Goal: Information Seeking & Learning: Learn about a topic

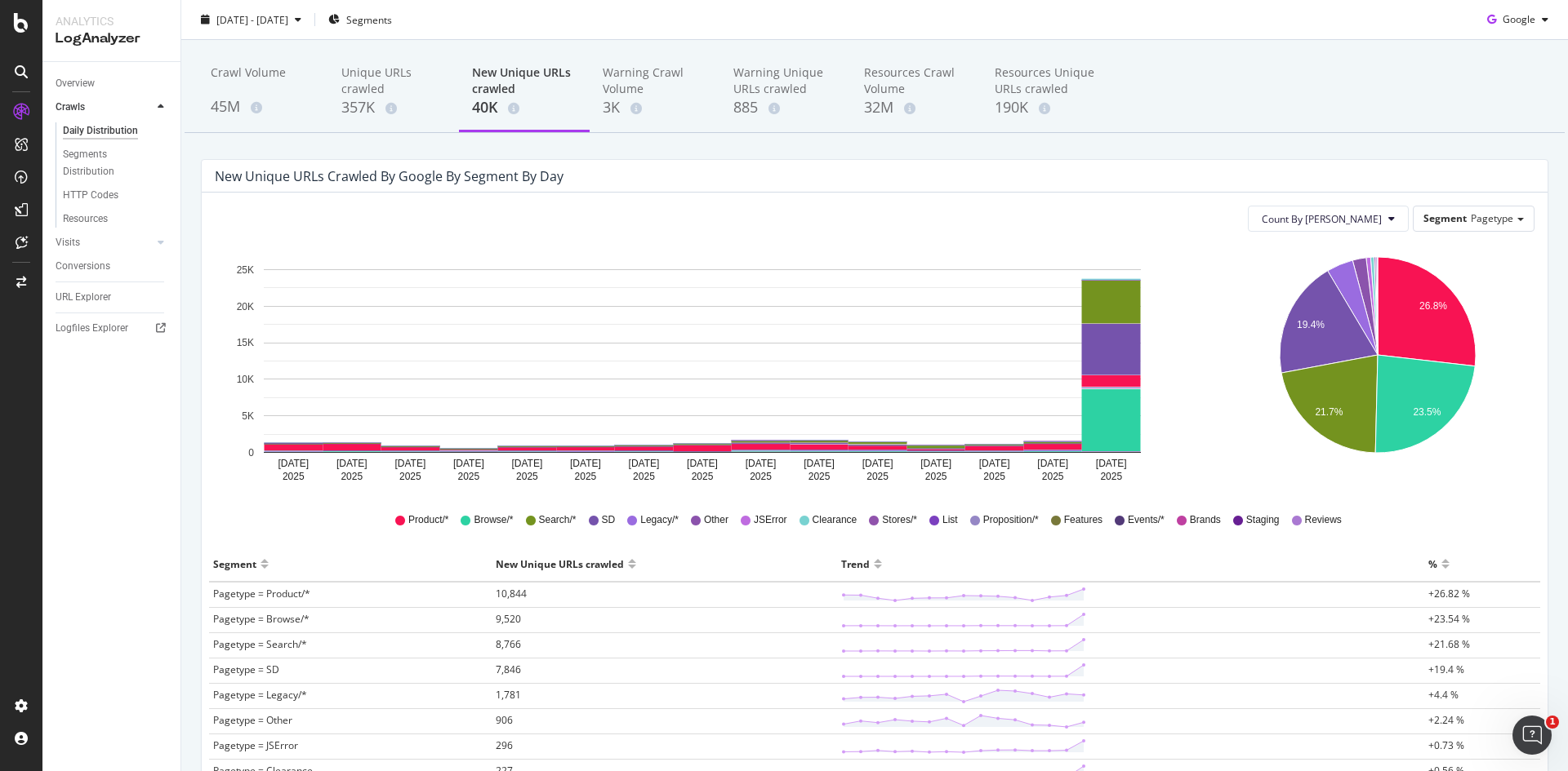
scroll to position [82, 0]
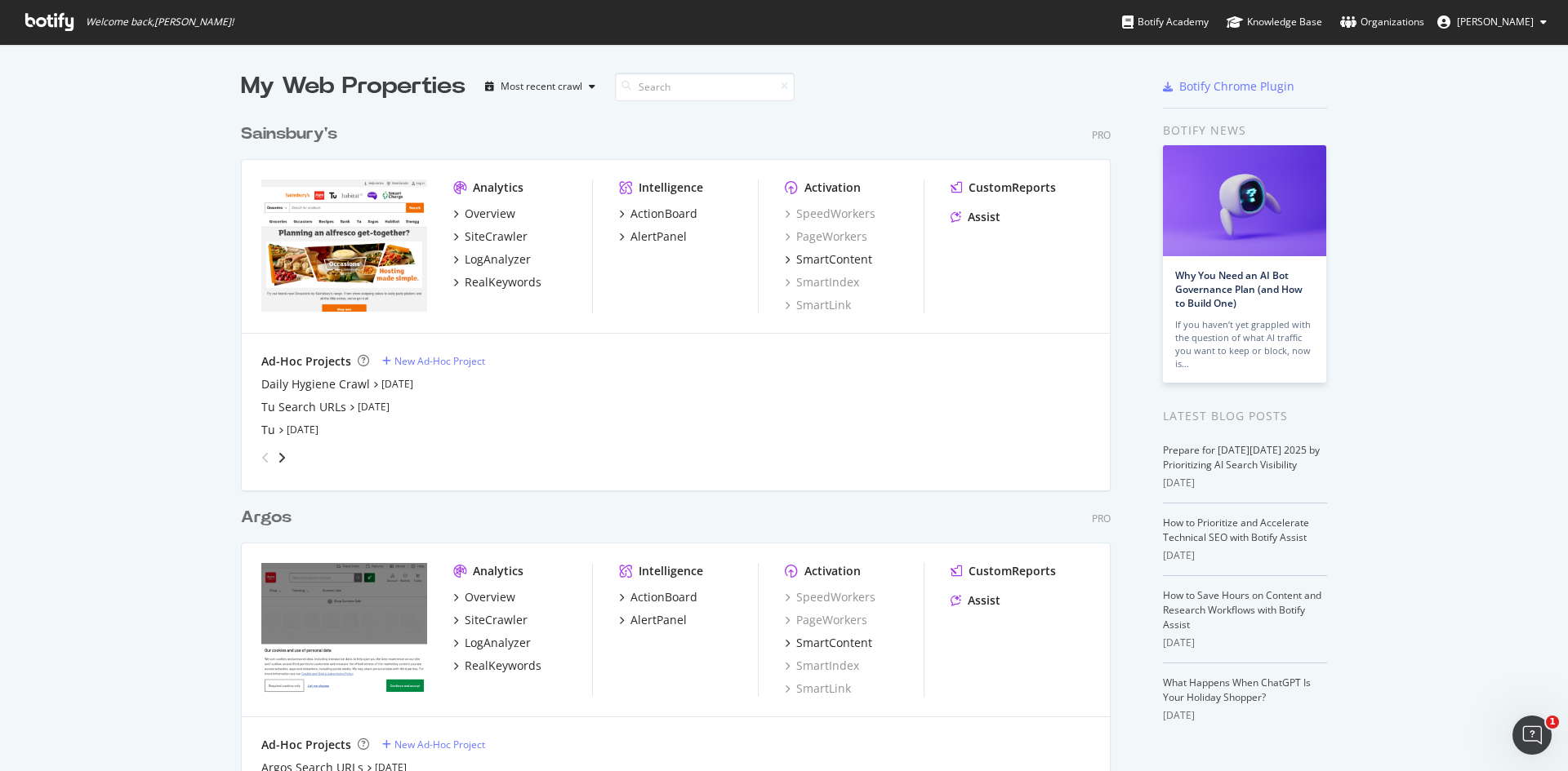
drag, startPoint x: 391, startPoint y: 376, endPoint x: 871, endPoint y: 88, distance: 559.8
click at [871, 88] on div "My Web Properties Most recent crawl" at bounding box center [627, 86] width 773 height 33
drag, startPoint x: 1099, startPoint y: 76, endPoint x: 1386, endPoint y: 106, distance: 288.6
click at [1386, 106] on div "My Web Properties Most recent crawl Sainsbury's Pro Analytics Overview SiteCraw…" at bounding box center [784, 470] width 1568 height 852
click at [648, 240] on div "AlertPanel" at bounding box center [658, 237] width 56 height 16
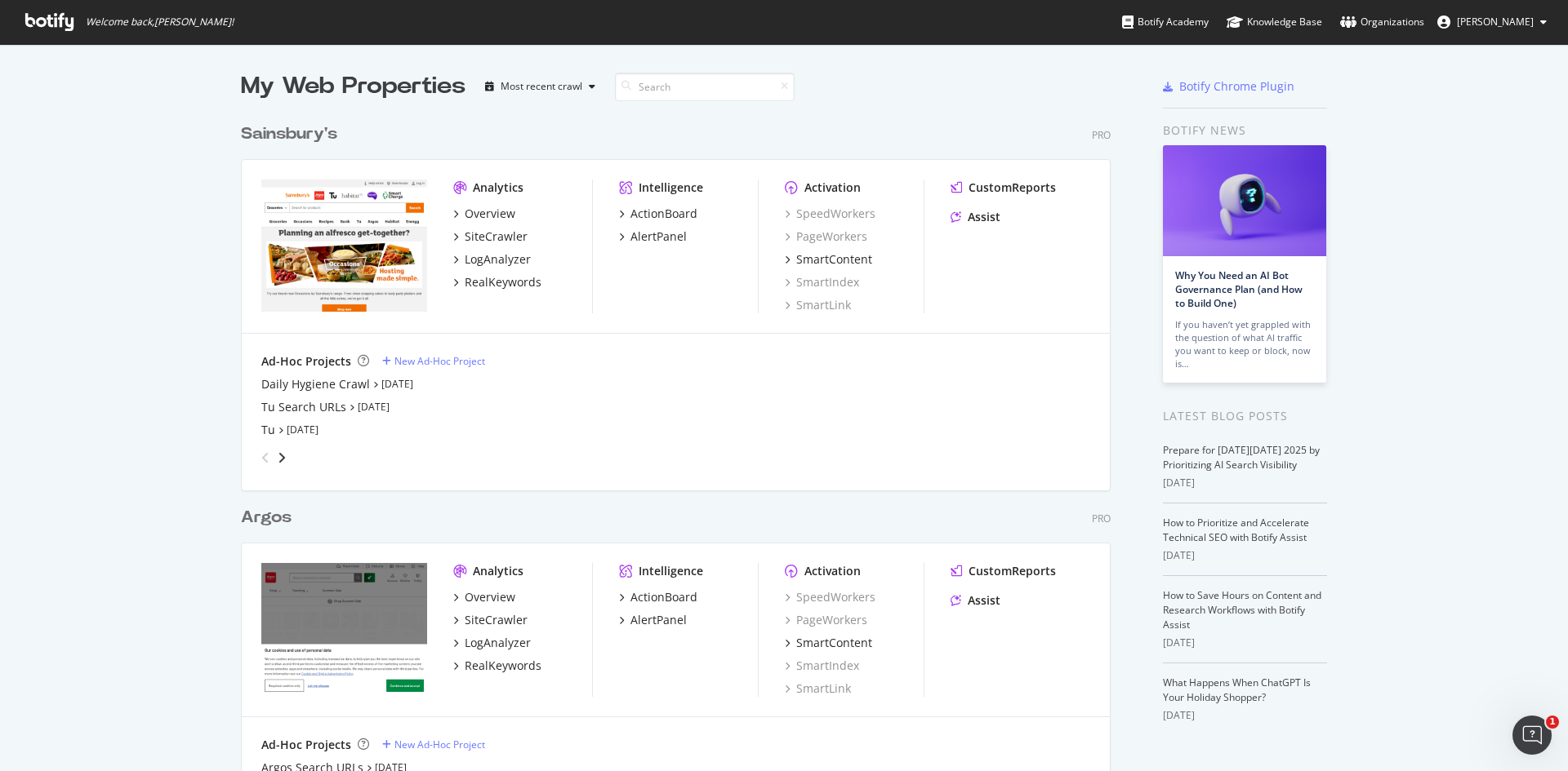
click at [670, 629] on div "Intelligence ActionBoard AlertPanel" at bounding box center [688, 630] width 138 height 134
click at [668, 625] on div "AlertPanel" at bounding box center [658, 621] width 56 height 16
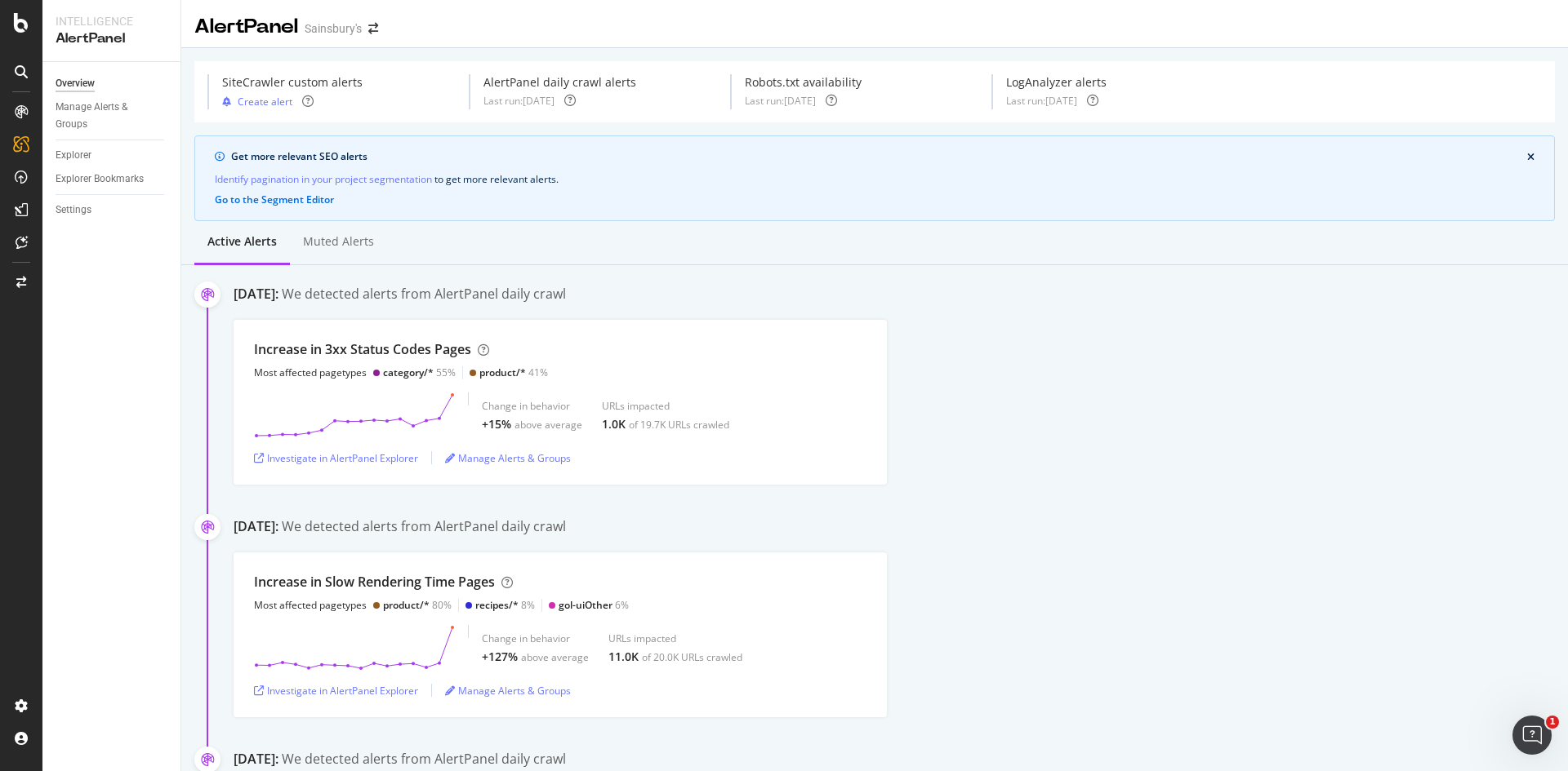
drag, startPoint x: 1028, startPoint y: 84, endPoint x: 953, endPoint y: 336, distance: 262.9
click at [953, 336] on div "Increase in 3xx Status Codes Pages Most affected pagetypes category/* 55% produ…" at bounding box center [900, 402] width 1334 height 165
click at [1112, 450] on div "Increase in 3xx Status Codes Pages Most affected pagetypes category/* 55% produ…" at bounding box center [900, 402] width 1334 height 165
click at [359, 459] on div "Investigate in AlertPanel Explorer" at bounding box center [336, 458] width 164 height 14
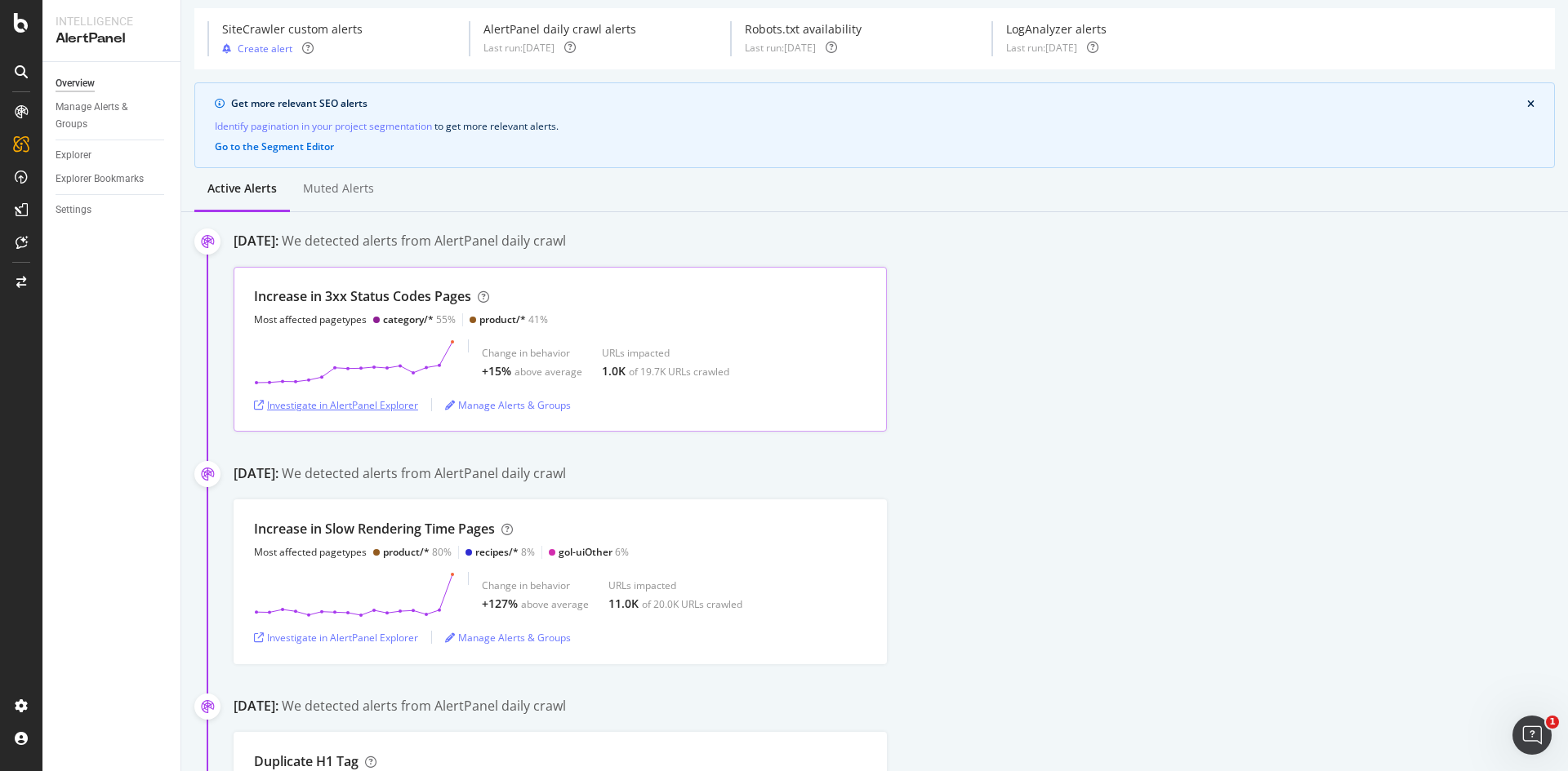
scroll to position [82, 0]
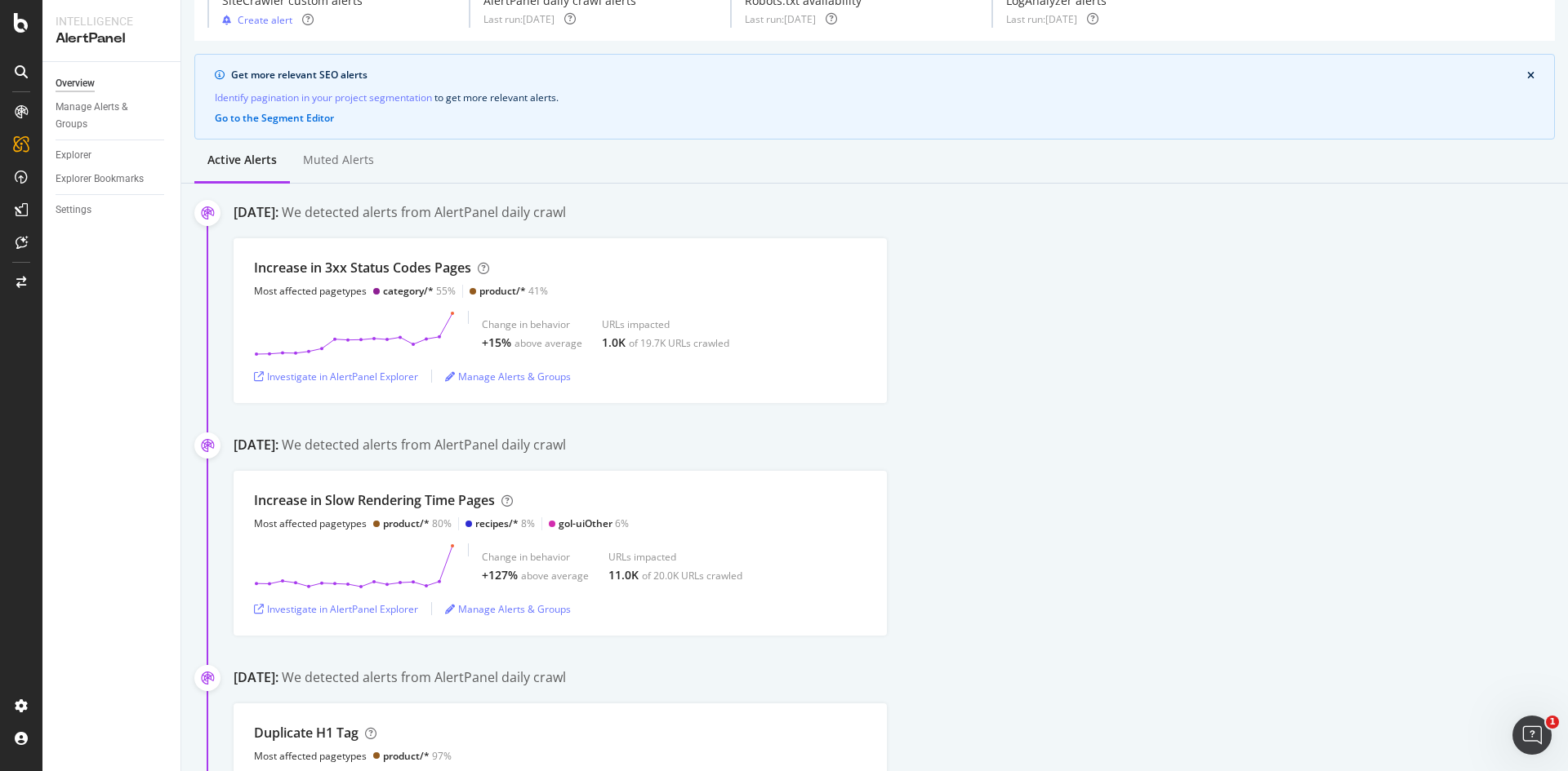
drag, startPoint x: 741, startPoint y: 332, endPoint x: 1164, endPoint y: 342, distance: 423.1
click at [1164, 342] on div "Increase in 3xx Status Codes Pages Most affected pagetypes category/* 55% produ…" at bounding box center [900, 320] width 1334 height 165
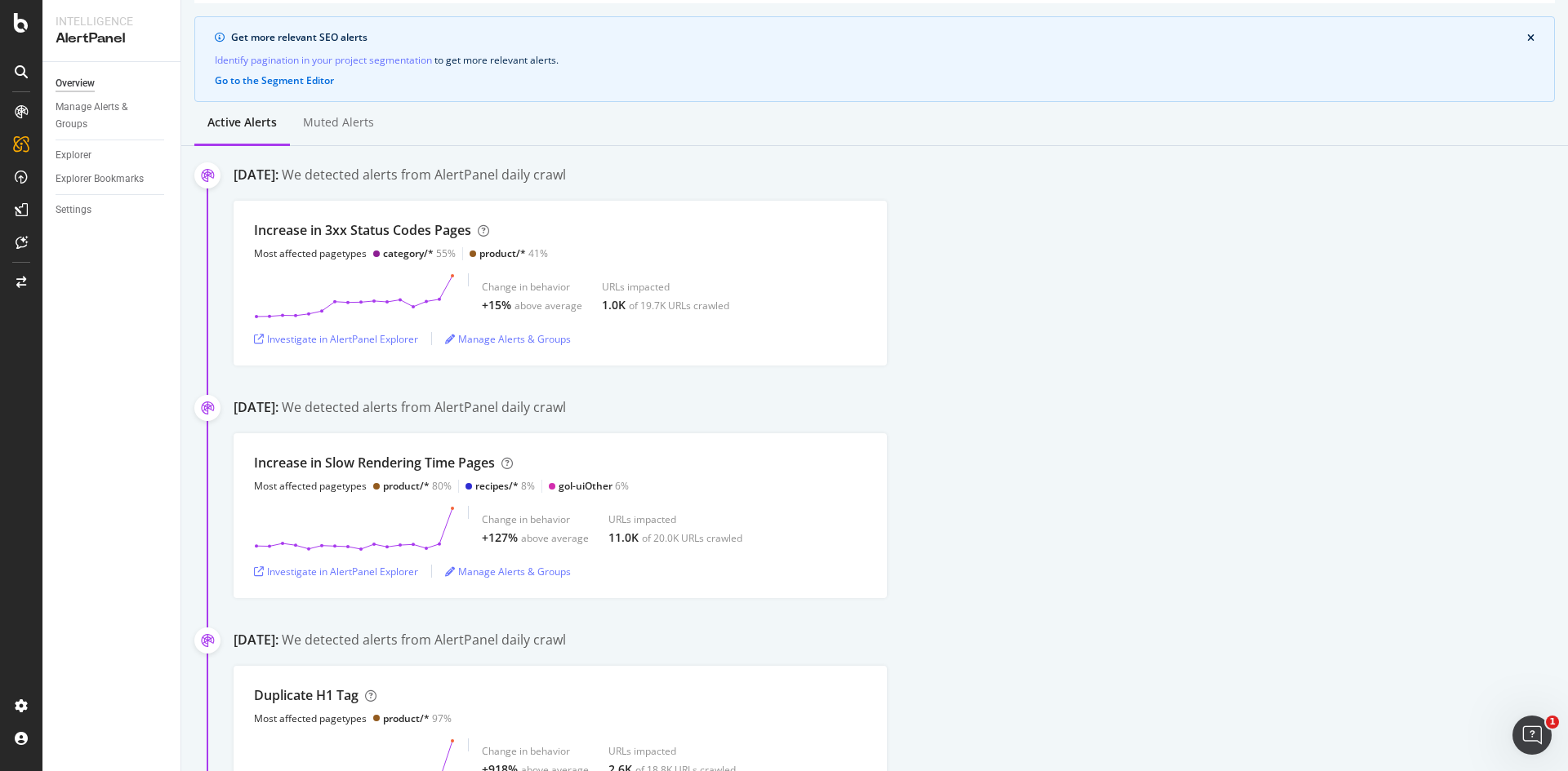
scroll to position [0, 0]
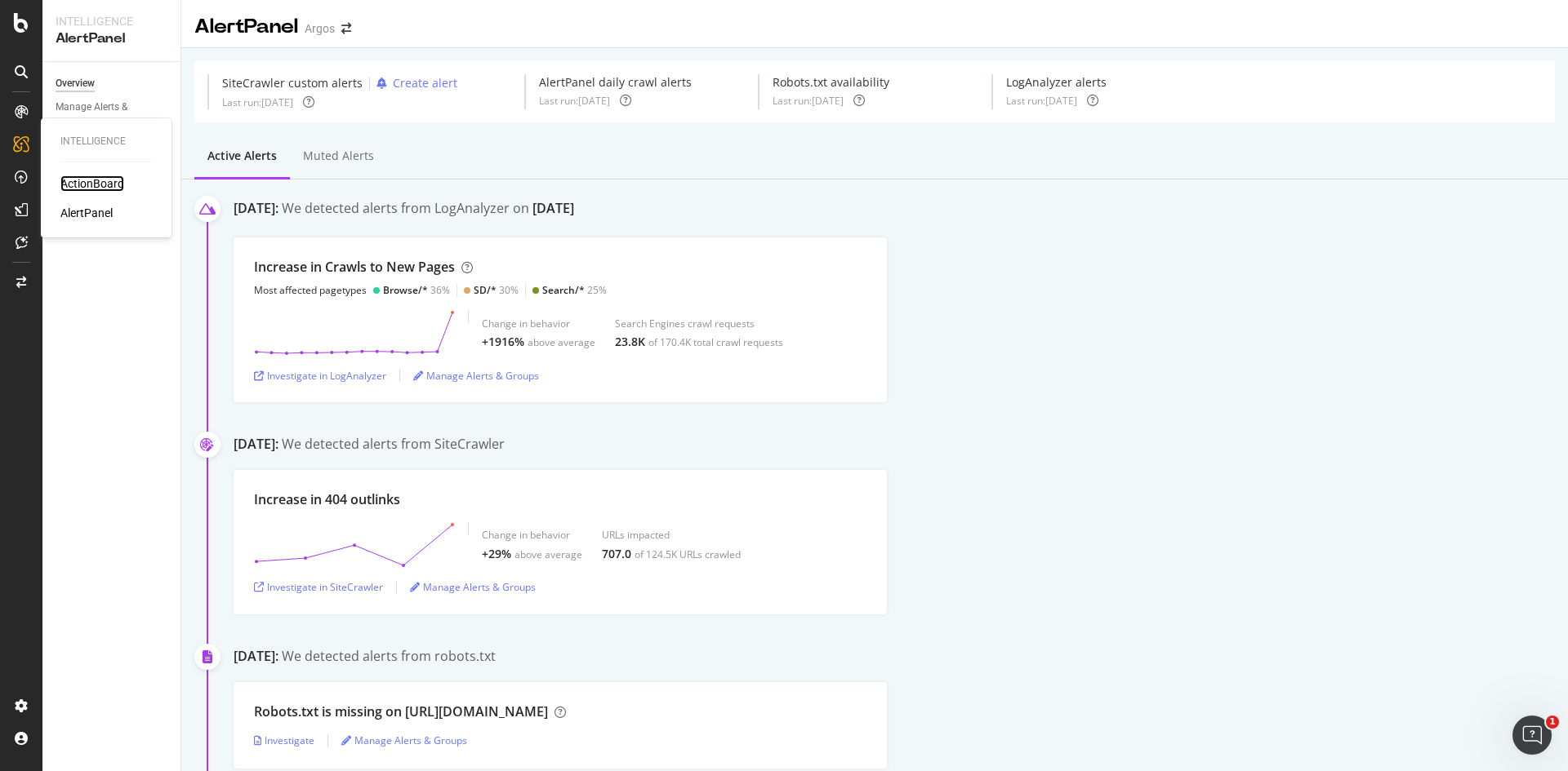
click at [99, 187] on div "ActionBoard" at bounding box center [92, 184] width 64 height 16
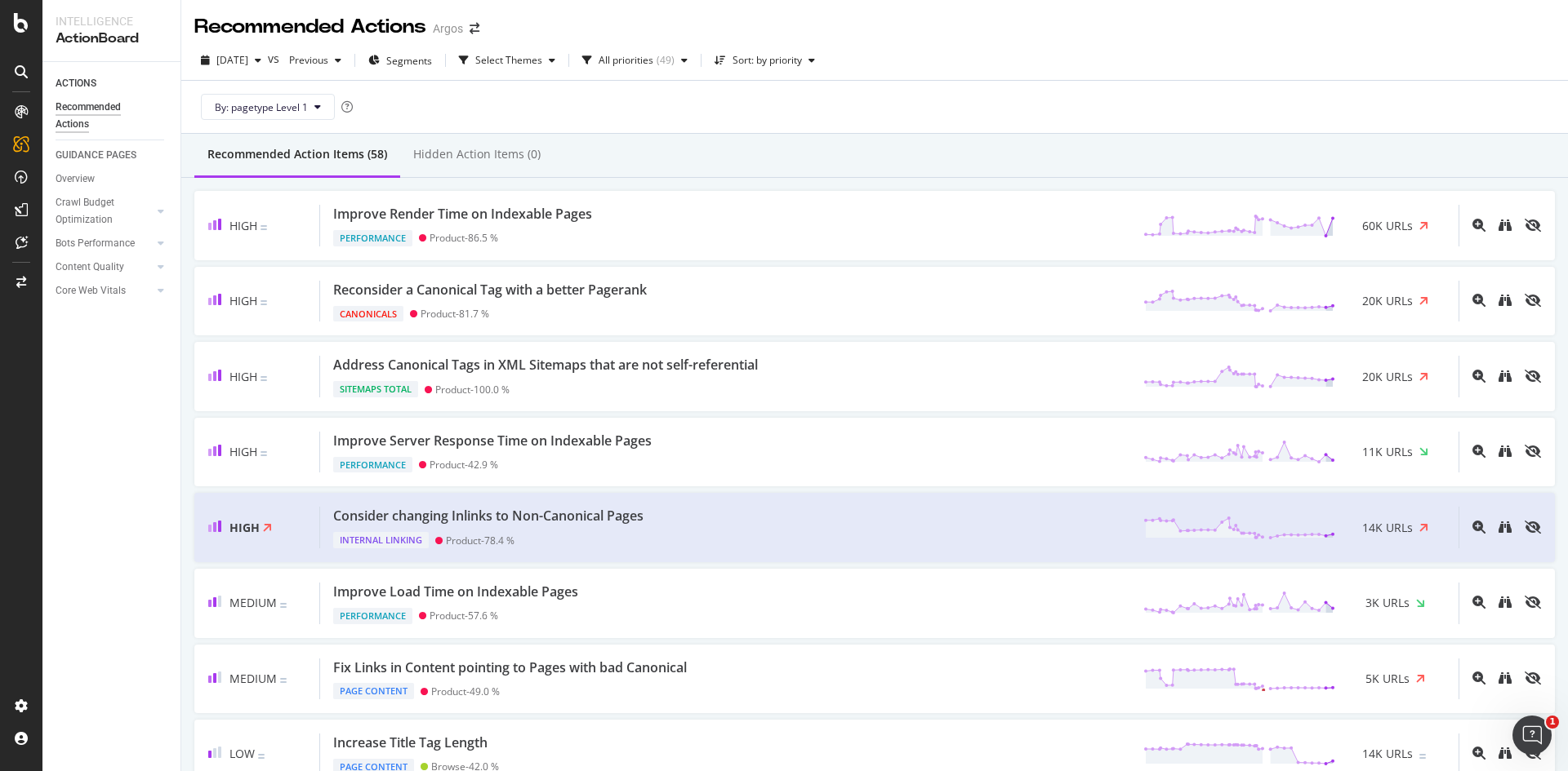
drag, startPoint x: 161, startPoint y: 65, endPoint x: 184, endPoint y: 71, distance: 23.8
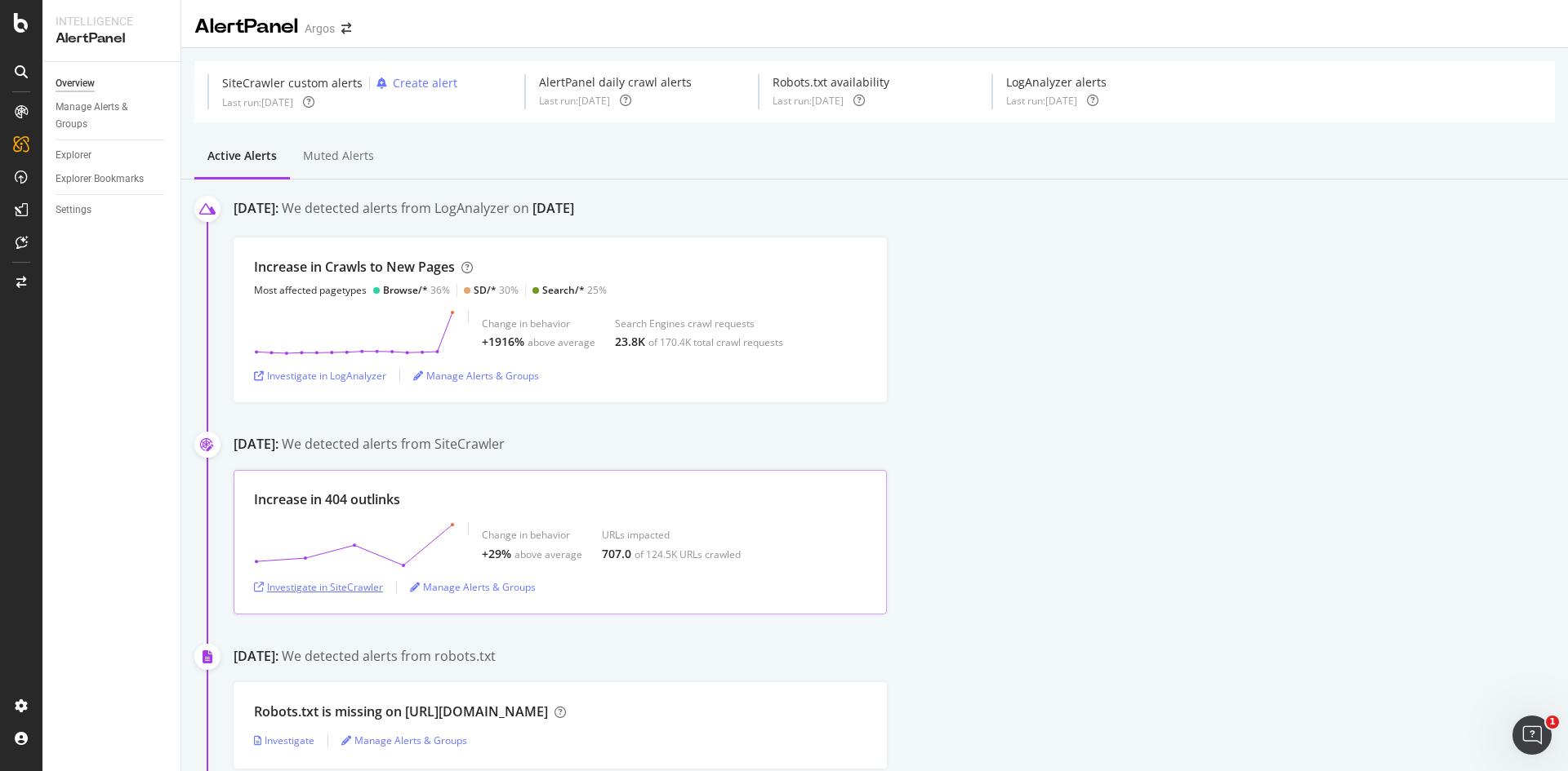
click at [343, 591] on div "Investigate in SiteCrawler" at bounding box center [319, 587] width 129 height 14
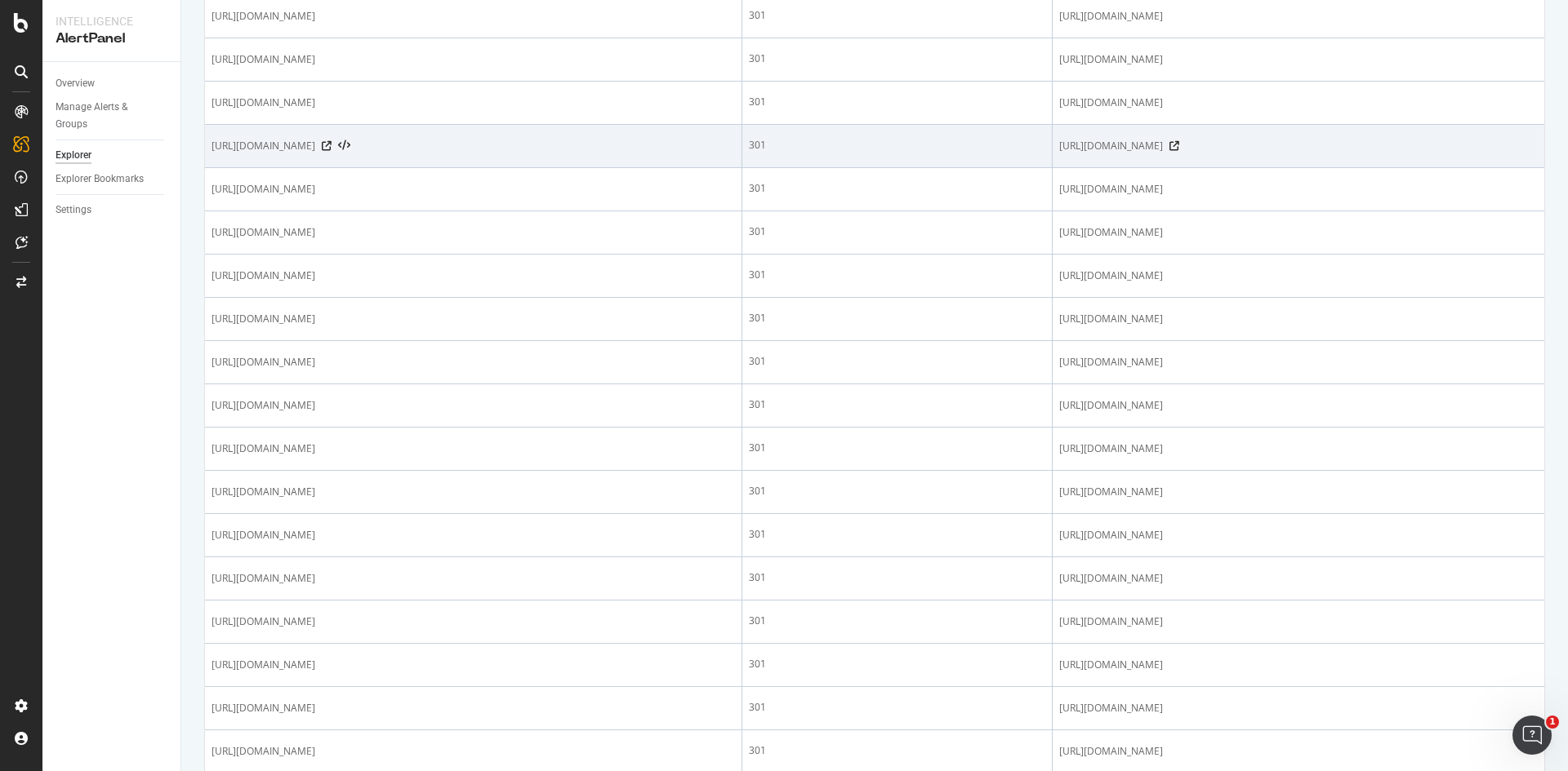
scroll to position [1142, 0]
drag, startPoint x: 488, startPoint y: 330, endPoint x: 534, endPoint y: 322, distance: 46.7
click at [534, 176] on td "[URL][DOMAIN_NAME]" at bounding box center [473, 154] width 537 height 44
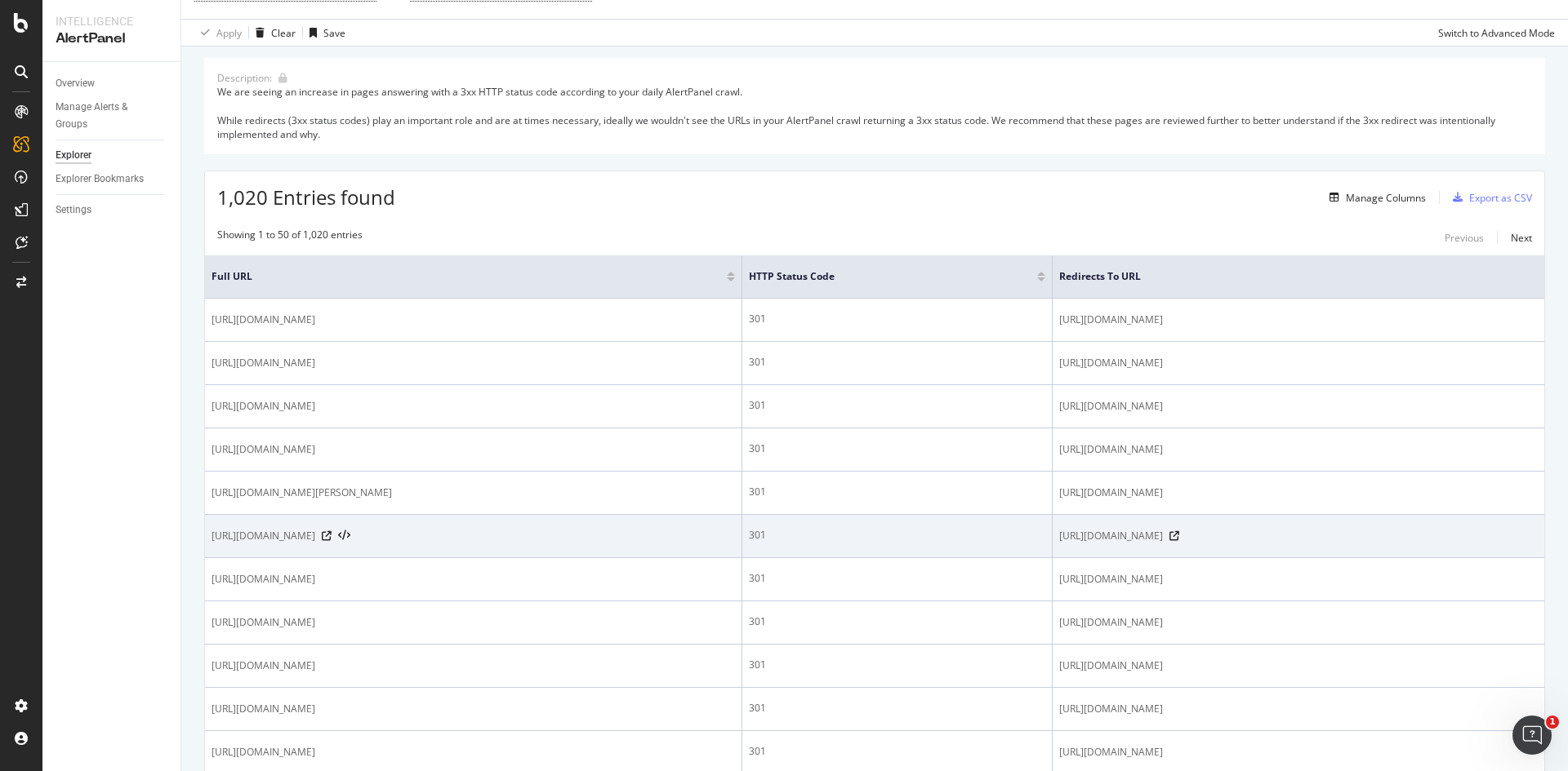
scroll to position [490, 0]
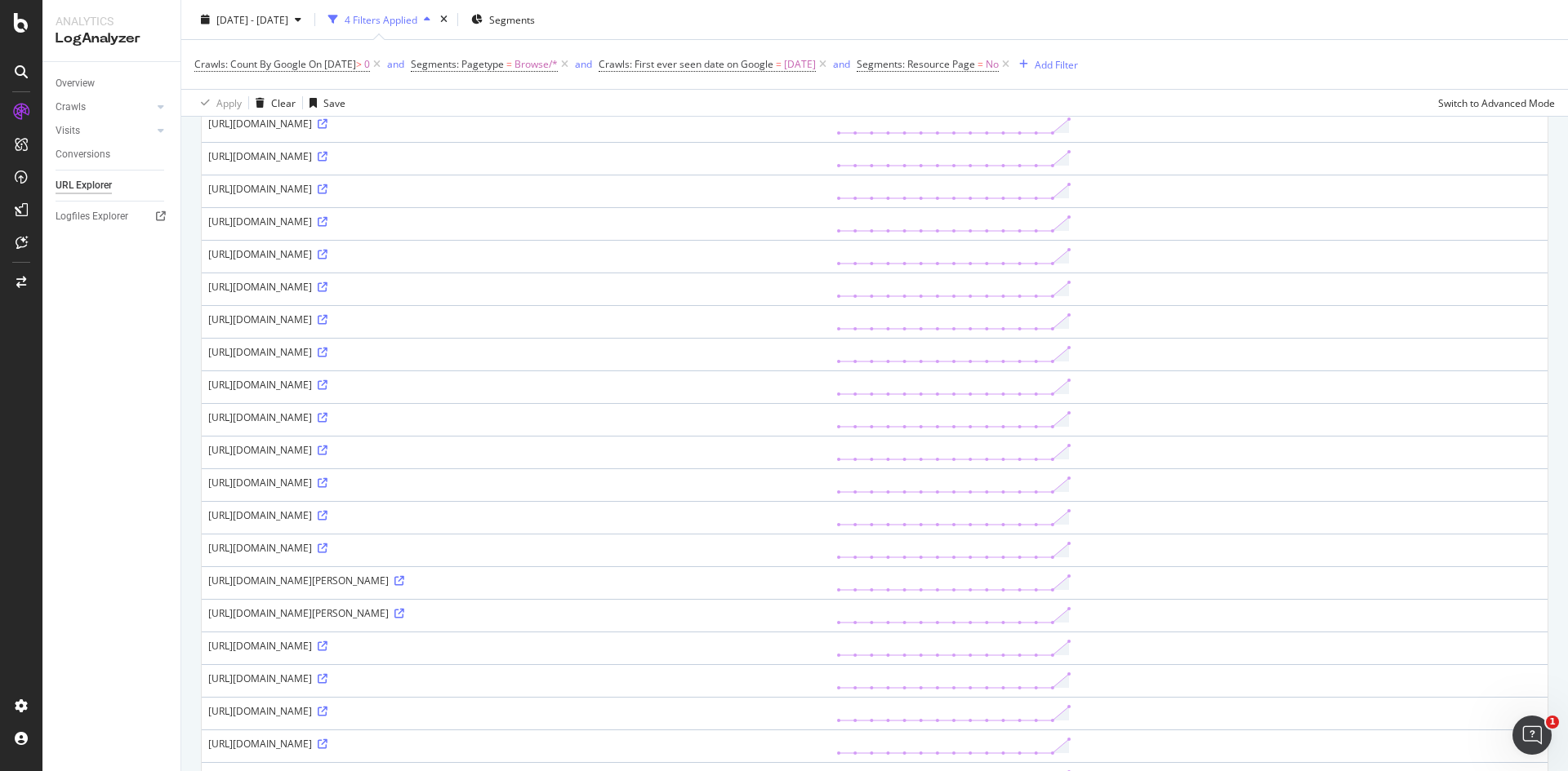
scroll to position [327, 0]
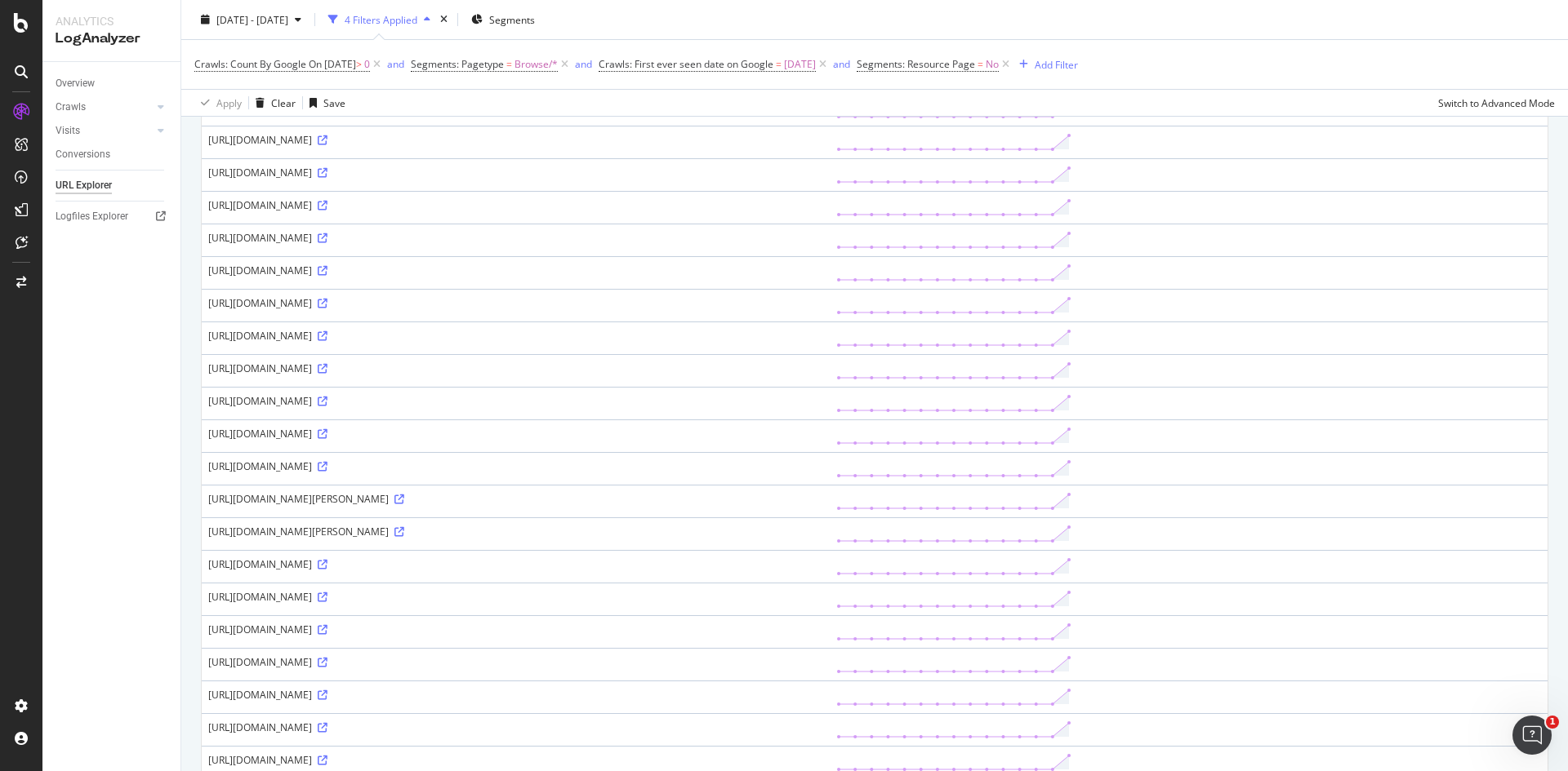
drag, startPoint x: 586, startPoint y: 436, endPoint x: 754, endPoint y: 450, distance: 168.6
click at [754, 450] on td "https://www.argos.co.uk/browse/appliances/blenders-and-food-processing/blenders…" at bounding box center [516, 436] width 628 height 33
drag, startPoint x: 865, startPoint y: 433, endPoint x: 1037, endPoint y: 442, distance: 172.2
click at [830, 442] on td "https://www.argos.co.uk/browse/appliances/blenders-and-food-processing/blenders…" at bounding box center [516, 436] width 628 height 33
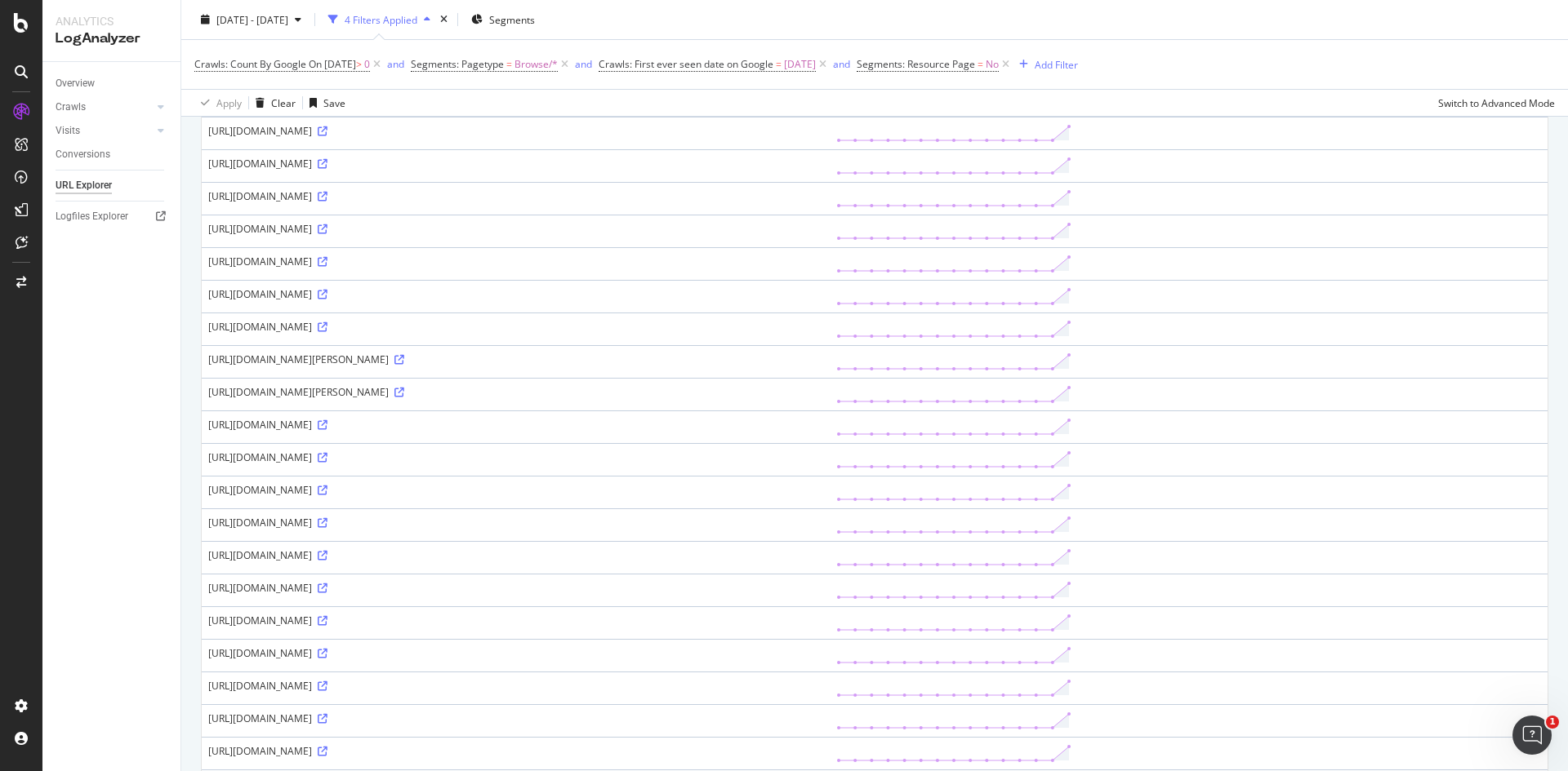
scroll to position [490, 0]
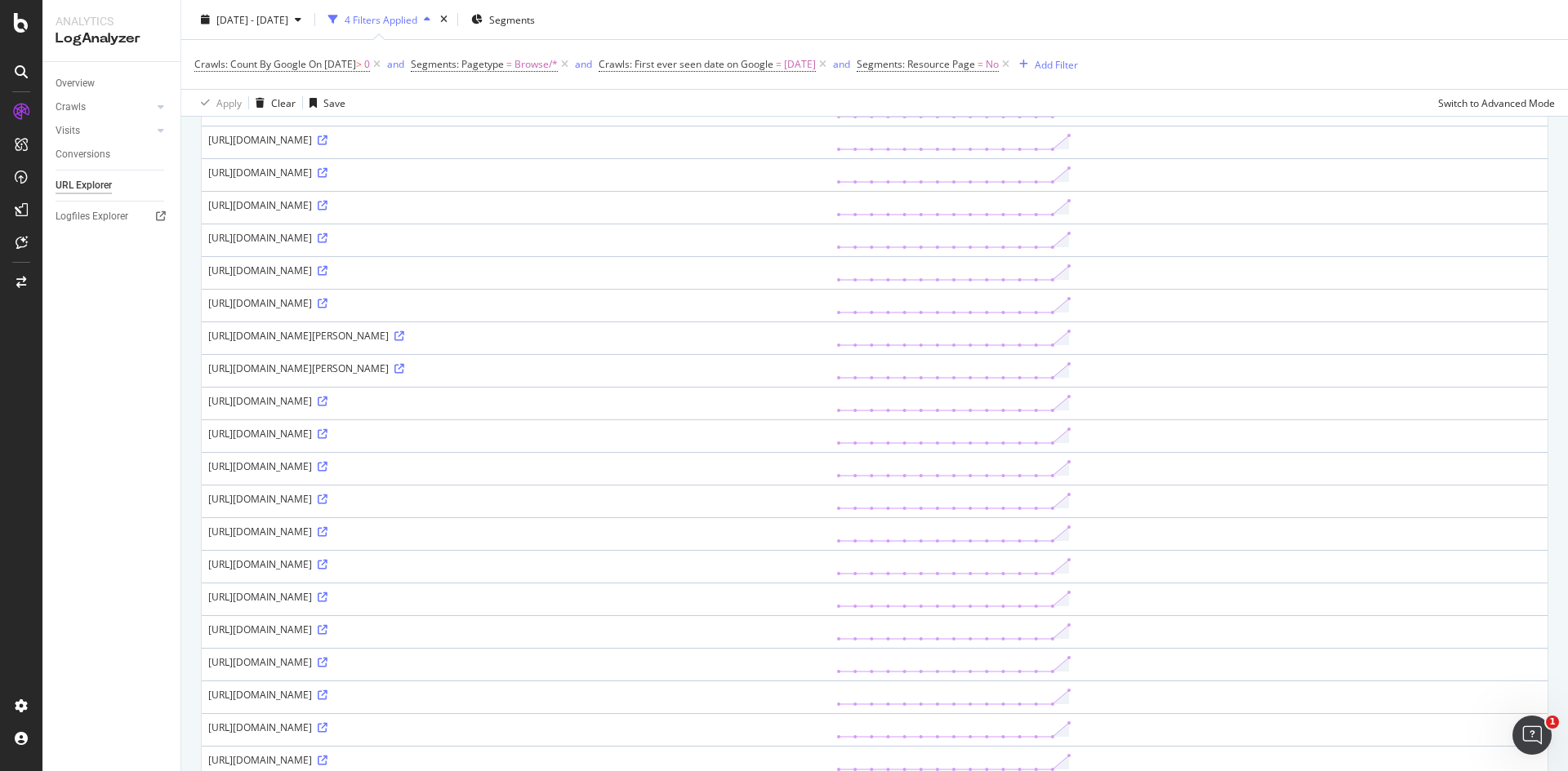
drag, startPoint x: 898, startPoint y: 467, endPoint x: 1056, endPoint y: 471, distance: 158.1
click at [823, 471] on div "https://www.argos.co.uk/browse/appliances/blenders-and-food-processing/blenders…" at bounding box center [515, 466] width 615 height 14
drag, startPoint x: 848, startPoint y: 471, endPoint x: 833, endPoint y: 468, distance: 15.3
click at [823, 468] on div "https://www.argos.co.uk/browse/appliances/blenders-and-food-processing/blenders…" at bounding box center [515, 466] width 615 height 14
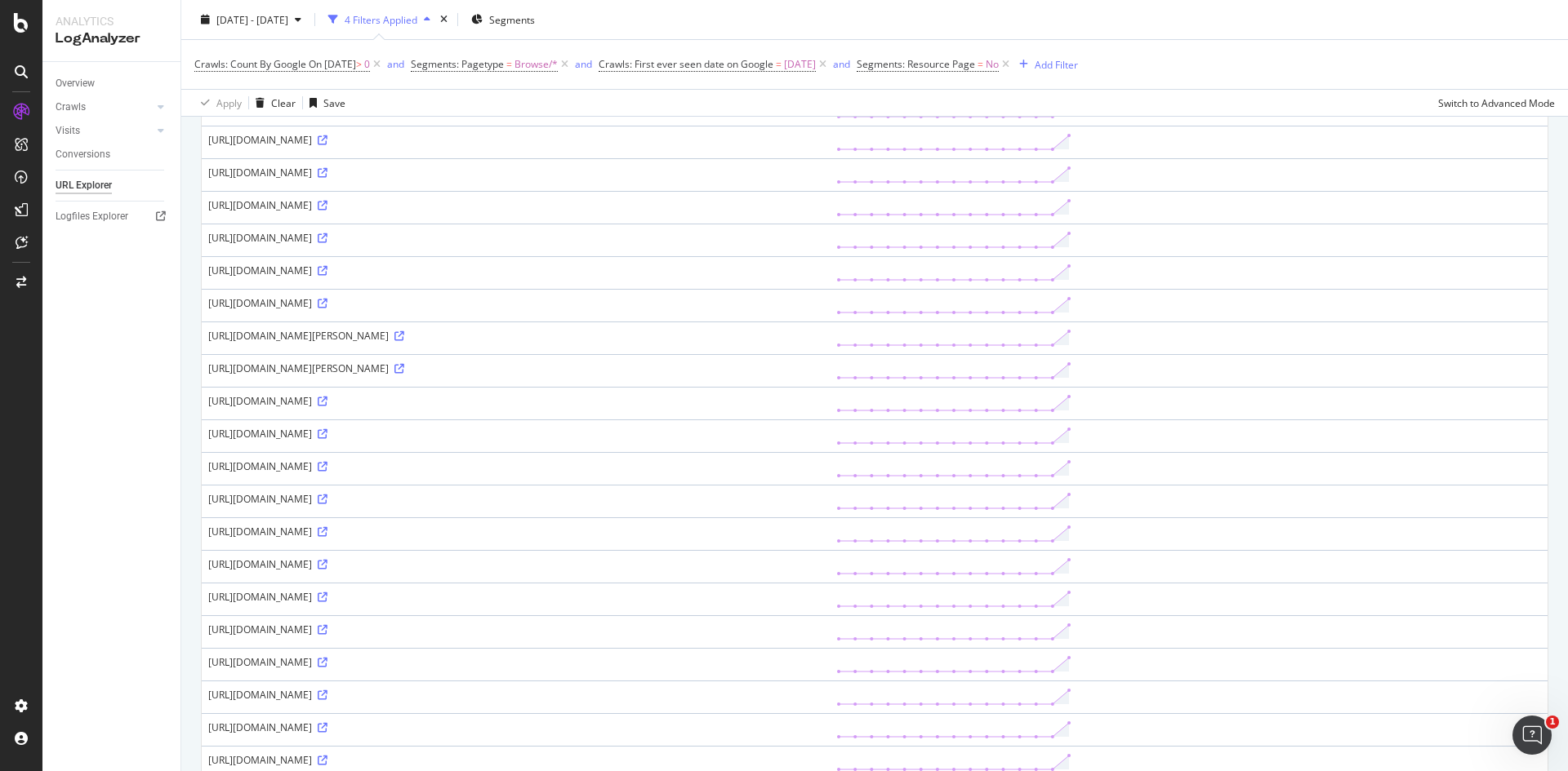
drag, startPoint x: 863, startPoint y: 433, endPoint x: 879, endPoint y: 433, distance: 16.0
click at [823, 433] on div "https://www.argos.co.uk/browse/appliances/blenders-and-food-processing/blenders…" at bounding box center [515, 433] width 615 height 14
drag, startPoint x: 860, startPoint y: 433, endPoint x: 1024, endPoint y: 431, distance: 164.0
click at [823, 431] on div "https://www.argos.co.uk/browse/appliances/blenders-and-food-processing/blenders…" at bounding box center [515, 433] width 615 height 14
drag, startPoint x: 935, startPoint y: 465, endPoint x: 1075, endPoint y: 462, distance: 140.0
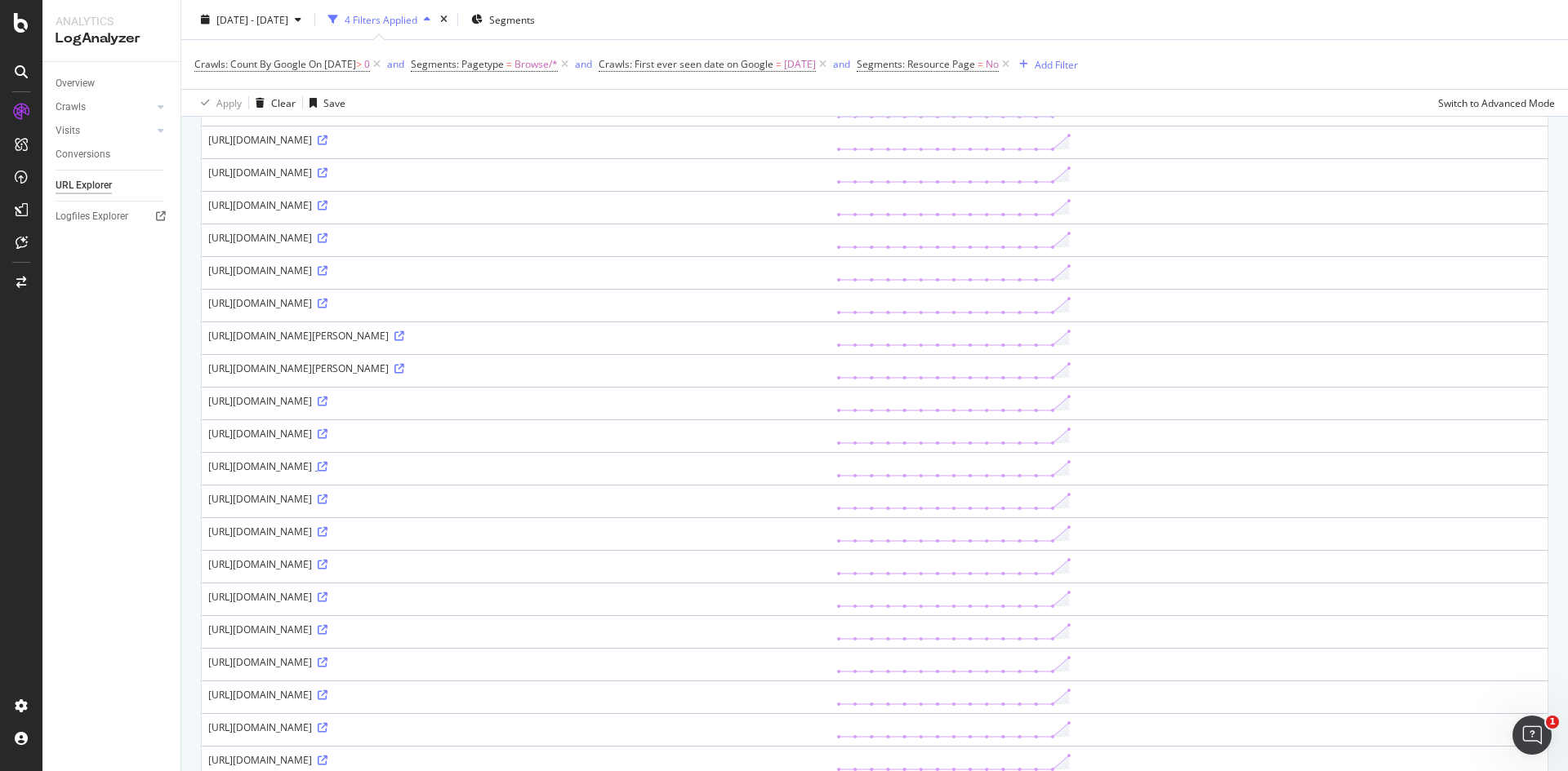
click at [823, 462] on div "https://www.argos.co.uk/browse/appliances/blenders-and-food-processing/blenders…" at bounding box center [515, 466] width 615 height 14
drag, startPoint x: 905, startPoint y: 492, endPoint x: 1033, endPoint y: 504, distance: 128.6
click at [823, 504] on div "https://www.argos.co.uk/browse/appliances/blenders-and-food-processing/blenders…" at bounding box center [515, 499] width 615 height 14
drag, startPoint x: 864, startPoint y: 437, endPoint x: 1024, endPoint y: 439, distance: 160.0
click at [823, 439] on div "https://www.argos.co.uk/browse/appliances/blenders-and-food-processing/blenders…" at bounding box center [515, 433] width 615 height 14
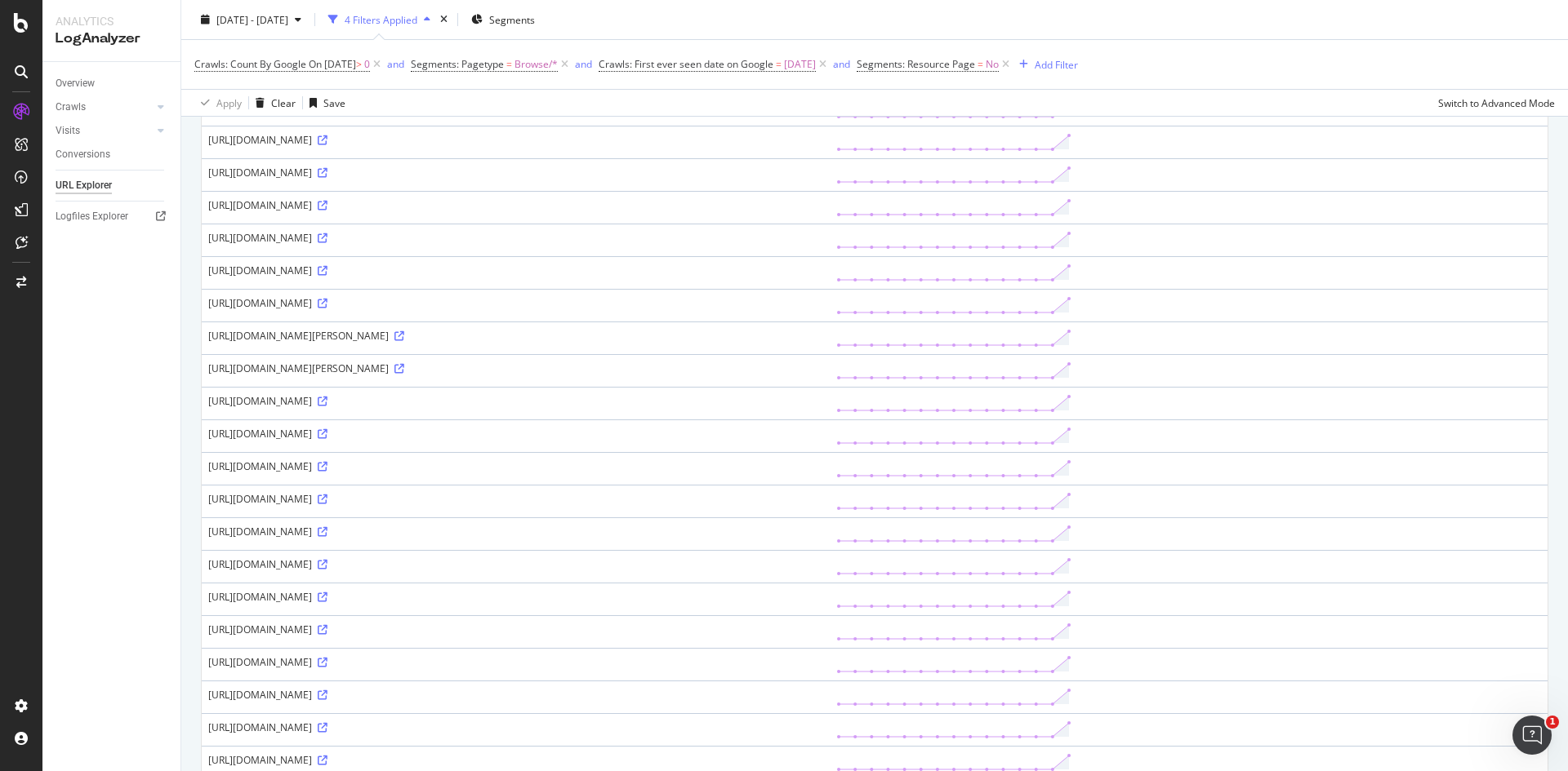
copy div "features/pet-advice-and-inspiration"
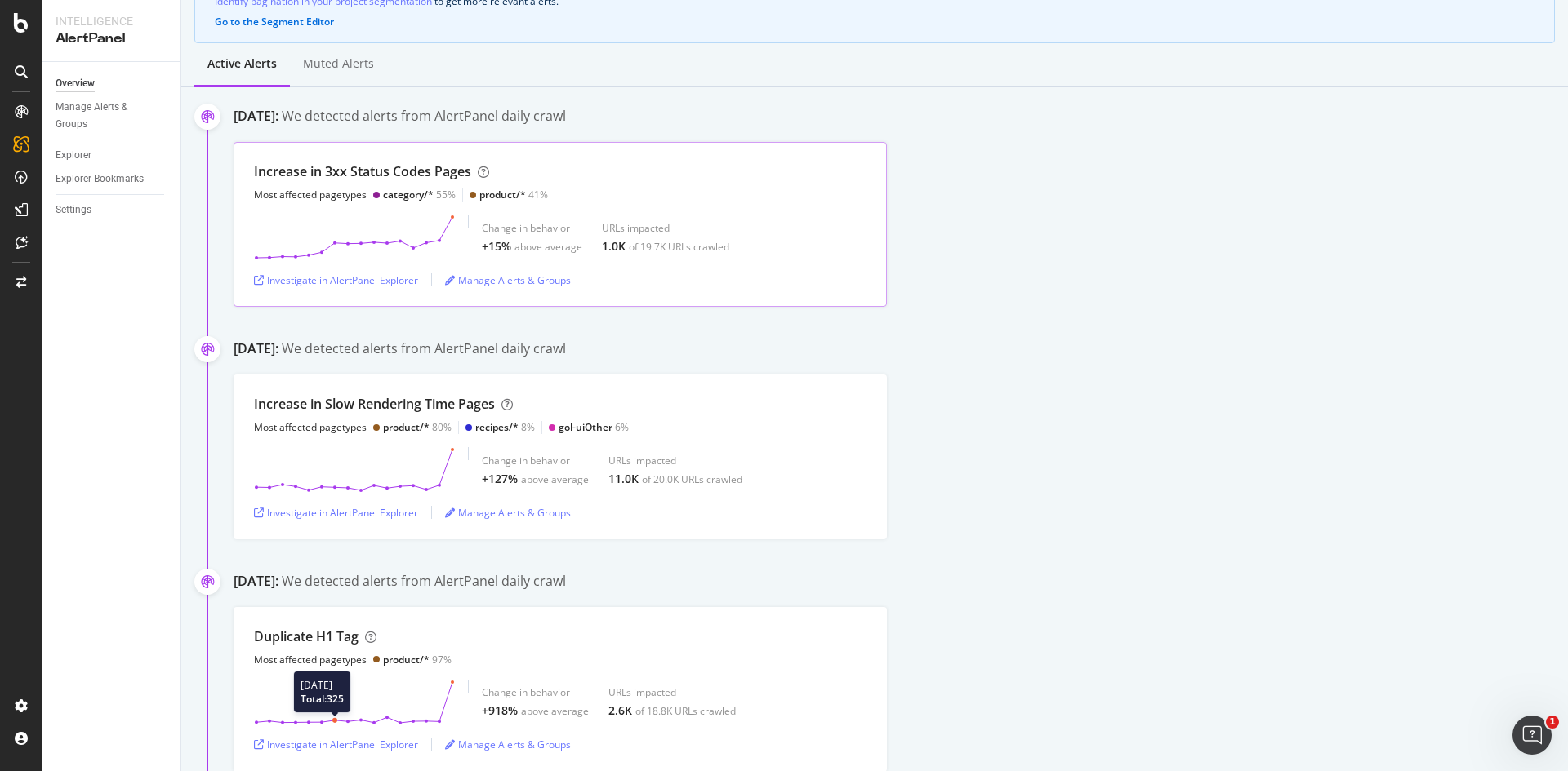
scroll to position [408, 0]
